Goal: Information Seeking & Learning: Learn about a topic

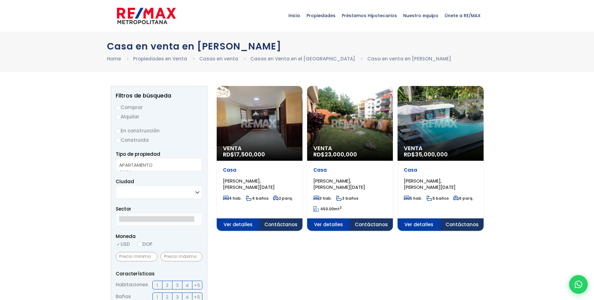
select select
click at [248, 129] on div "Venta RD$ 17,500,000" at bounding box center [260, 123] width 86 height 75
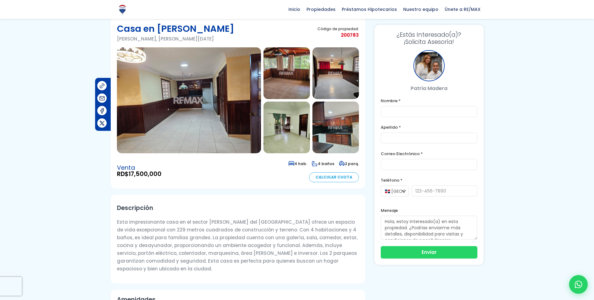
scroll to position [21, 0]
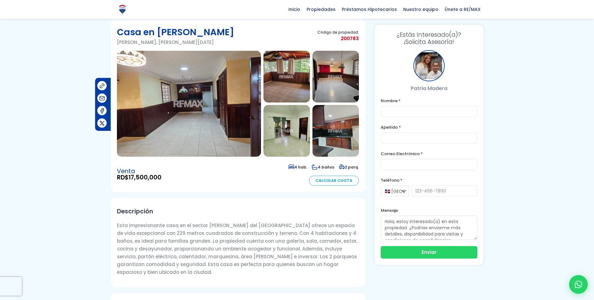
click at [186, 122] on img at bounding box center [189, 104] width 144 height 106
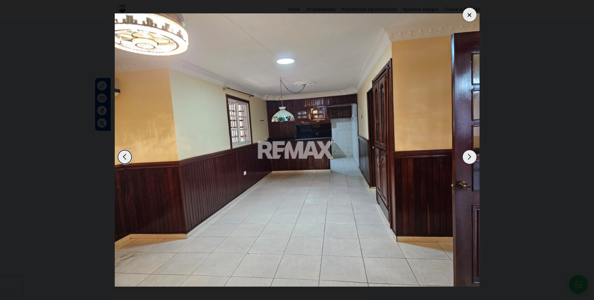
click at [467, 157] on div "Next slide" at bounding box center [469, 157] width 14 height 14
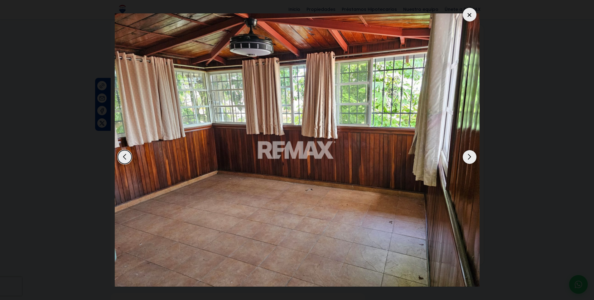
click at [467, 157] on div "Next slide" at bounding box center [469, 157] width 14 height 14
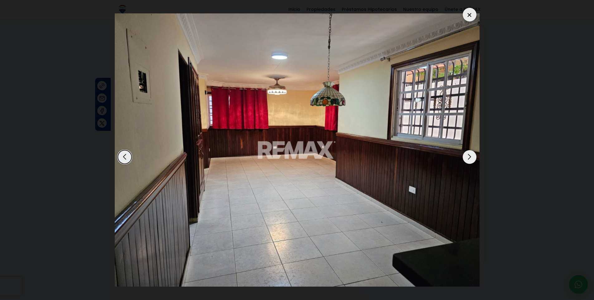
click at [467, 157] on div "Next slide" at bounding box center [469, 157] width 14 height 14
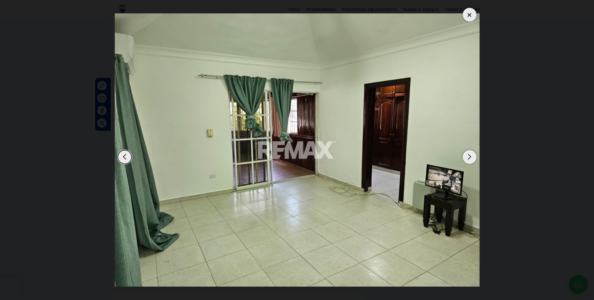
click at [467, 157] on div "Next slide" at bounding box center [469, 157] width 14 height 14
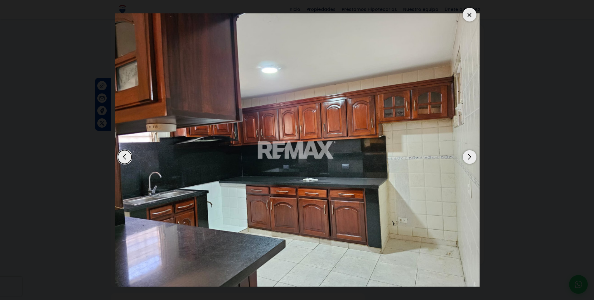
click at [467, 157] on div "Next slide" at bounding box center [469, 157] width 14 height 14
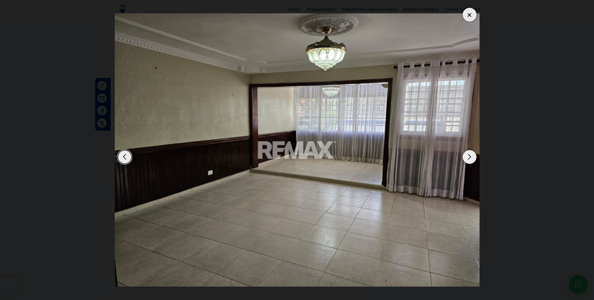
click at [467, 157] on div "Next slide" at bounding box center [469, 157] width 14 height 14
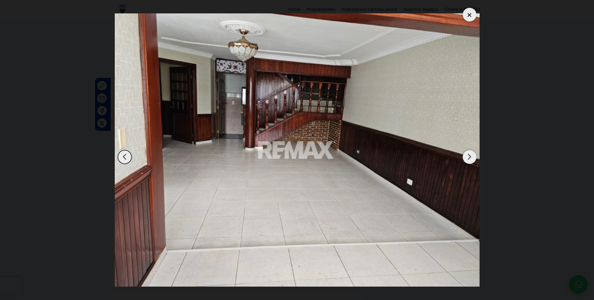
click at [467, 157] on div "Next slide" at bounding box center [469, 157] width 14 height 14
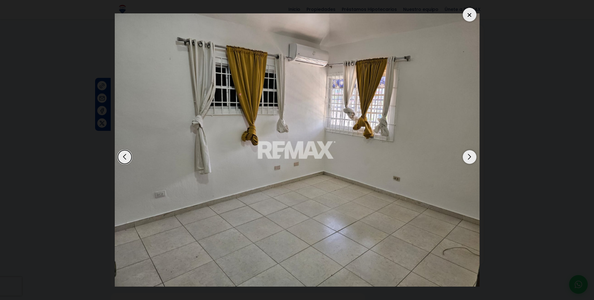
click at [467, 157] on div "Next slide" at bounding box center [469, 157] width 14 height 14
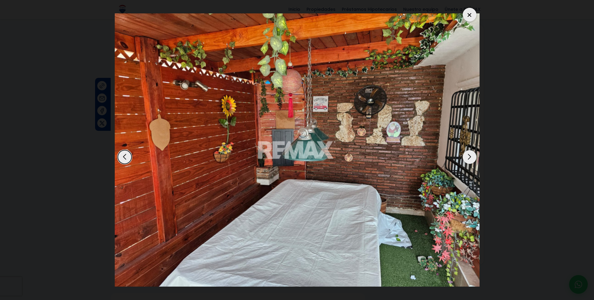
click at [467, 157] on div "Next slide" at bounding box center [469, 157] width 14 height 14
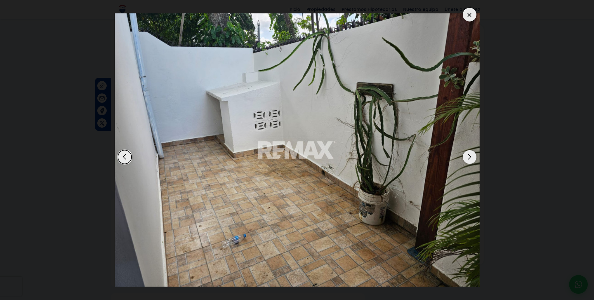
click at [467, 157] on div "Next slide" at bounding box center [469, 157] width 14 height 14
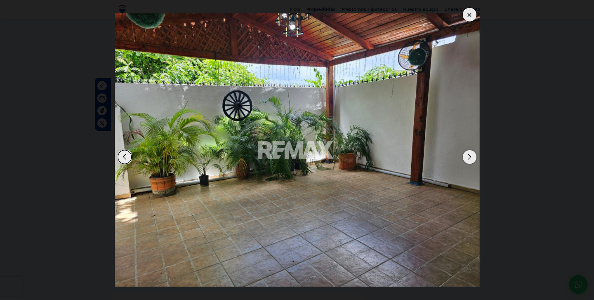
click at [467, 157] on div "Next slide" at bounding box center [469, 157] width 14 height 14
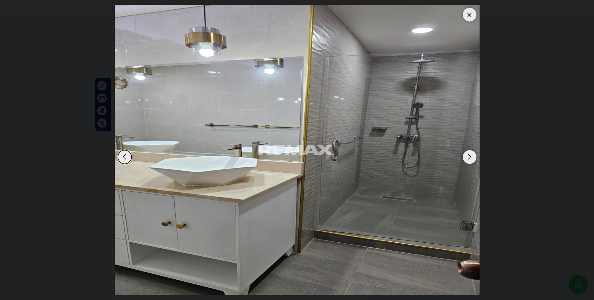
click at [467, 157] on div "Next slide" at bounding box center [469, 157] width 14 height 14
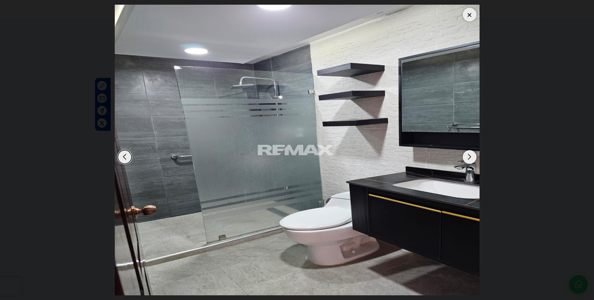
click at [467, 157] on div "Next slide" at bounding box center [469, 157] width 14 height 14
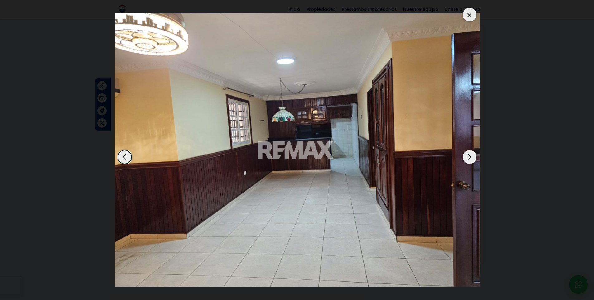
click at [467, 157] on div "Next slide" at bounding box center [469, 157] width 14 height 14
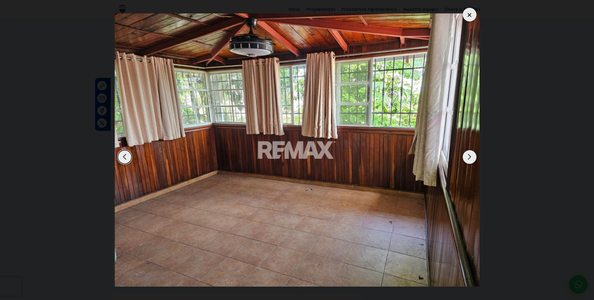
click at [467, 157] on div "Next slide" at bounding box center [469, 157] width 14 height 14
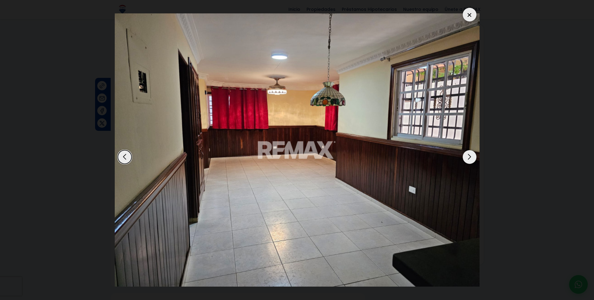
click at [470, 13] on div at bounding box center [469, 15] width 14 height 14
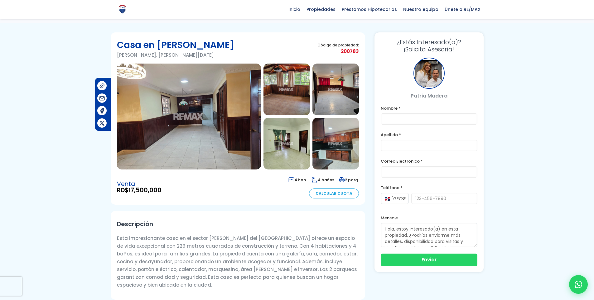
scroll to position [0, 0]
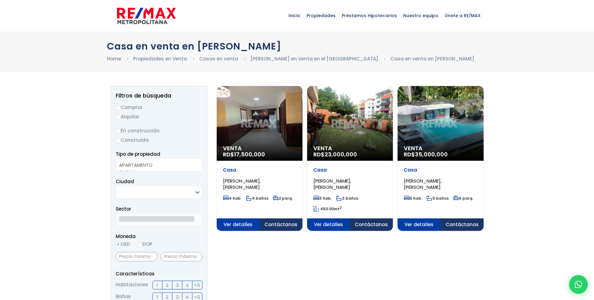
select select
click at [349, 132] on div "Venta RD$ 23,000,000" at bounding box center [350, 123] width 86 height 75
select select
